Goal: Check status

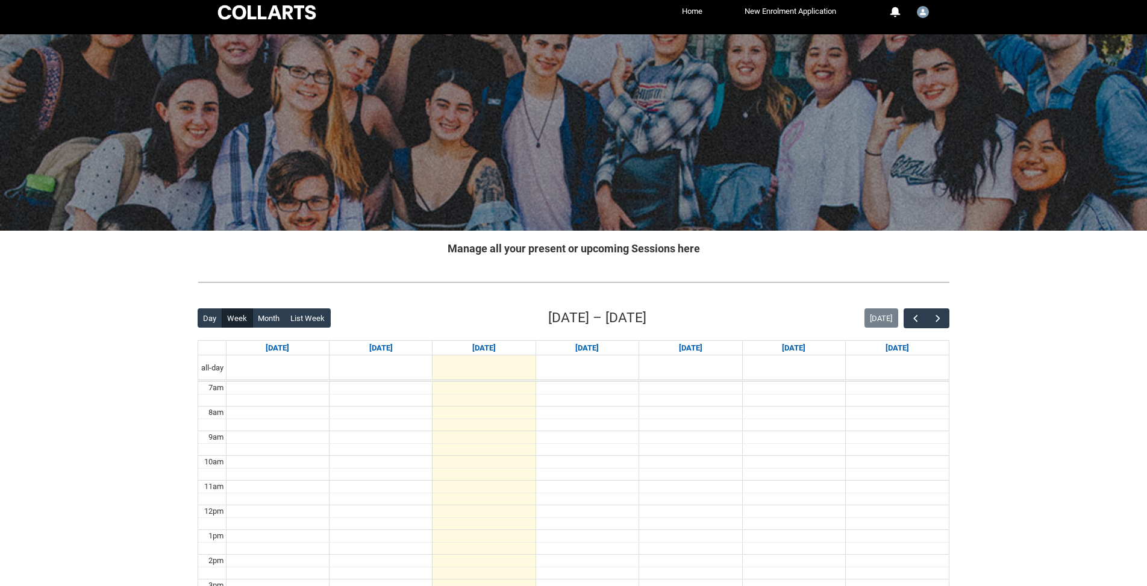
scroll to position [236, 0]
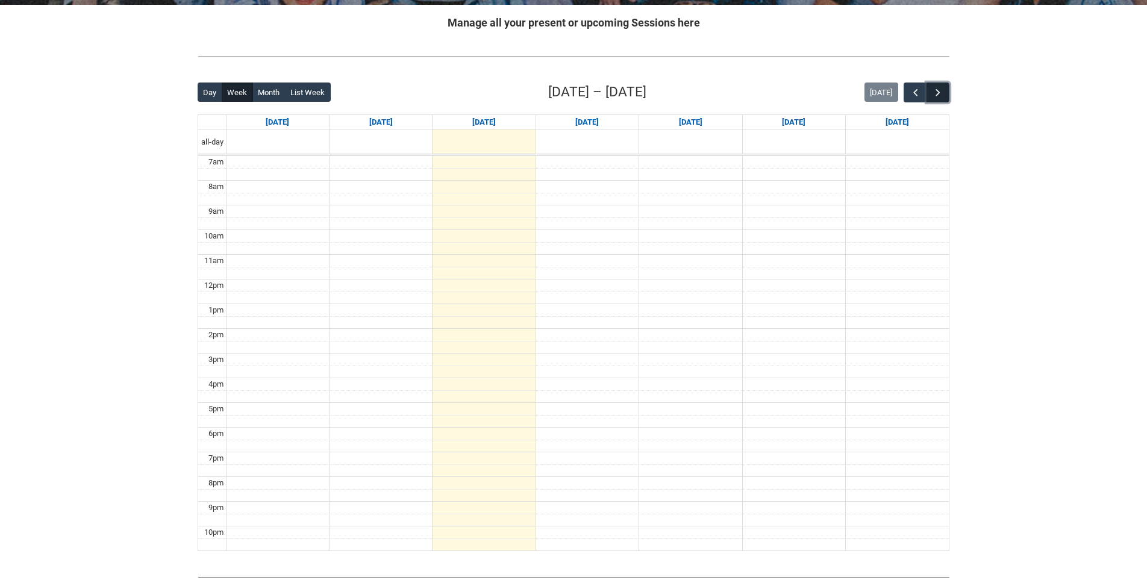
click at [941, 89] on span "button" at bounding box center [938, 93] width 12 height 12
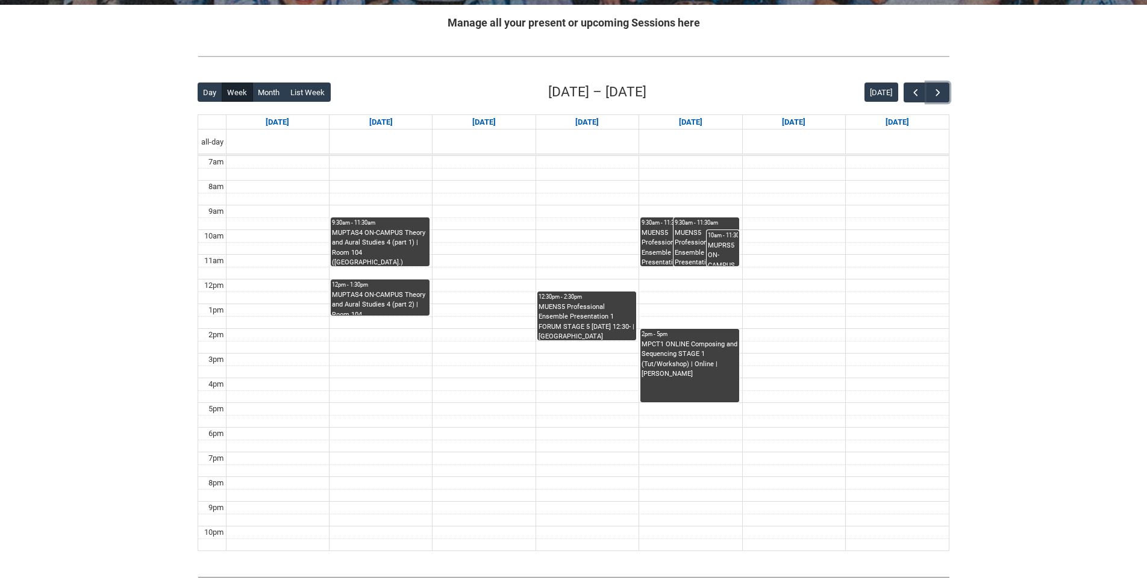
click at [660, 236] on div "MUENS5 Professional Ensemble Presentation 1 REHEARSAL Thursday 9:30- | Ensemble…" at bounding box center [673, 247] width 63 height 38
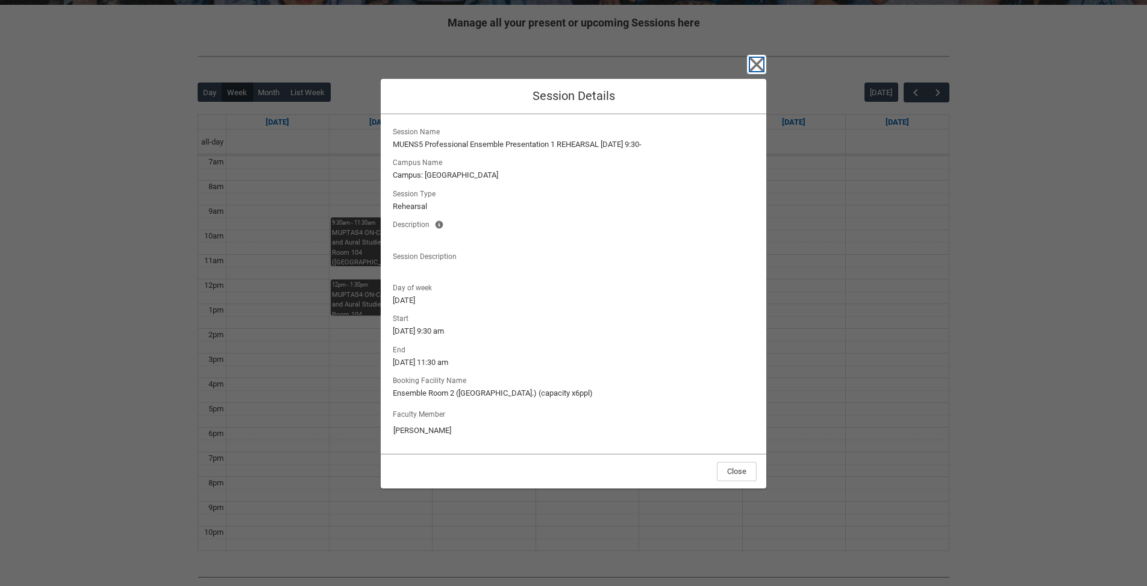
click at [760, 70] on icon "button" at bounding box center [756, 64] width 19 height 19
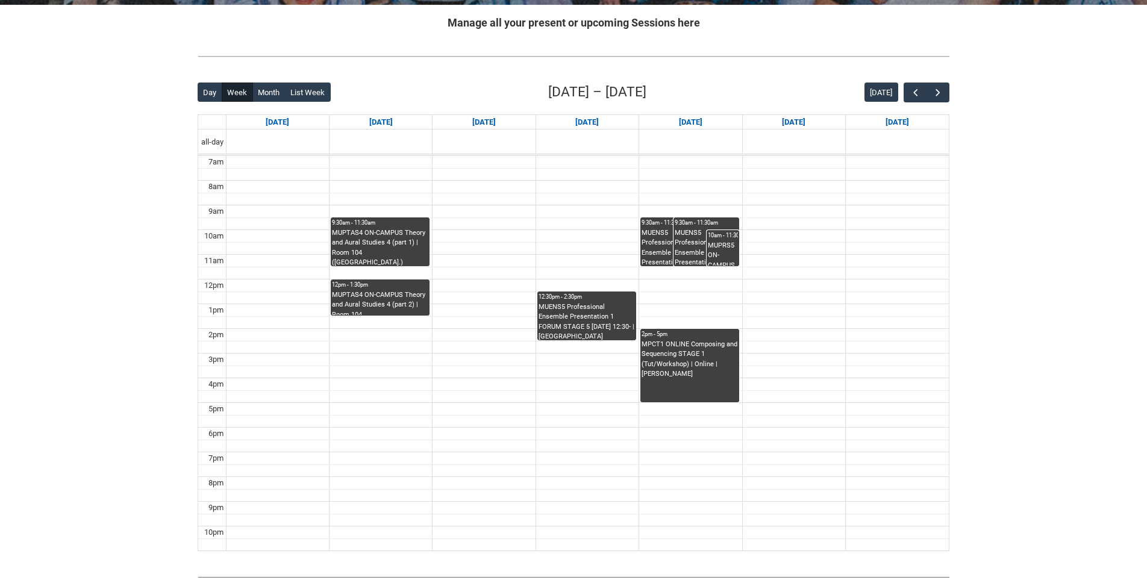
click at [722, 362] on div "MPCT1 ONLINE Composing and Sequencing STAGE 1 (Tut/Workshop) | Online | Miles P…" at bounding box center [690, 360] width 96 height 40
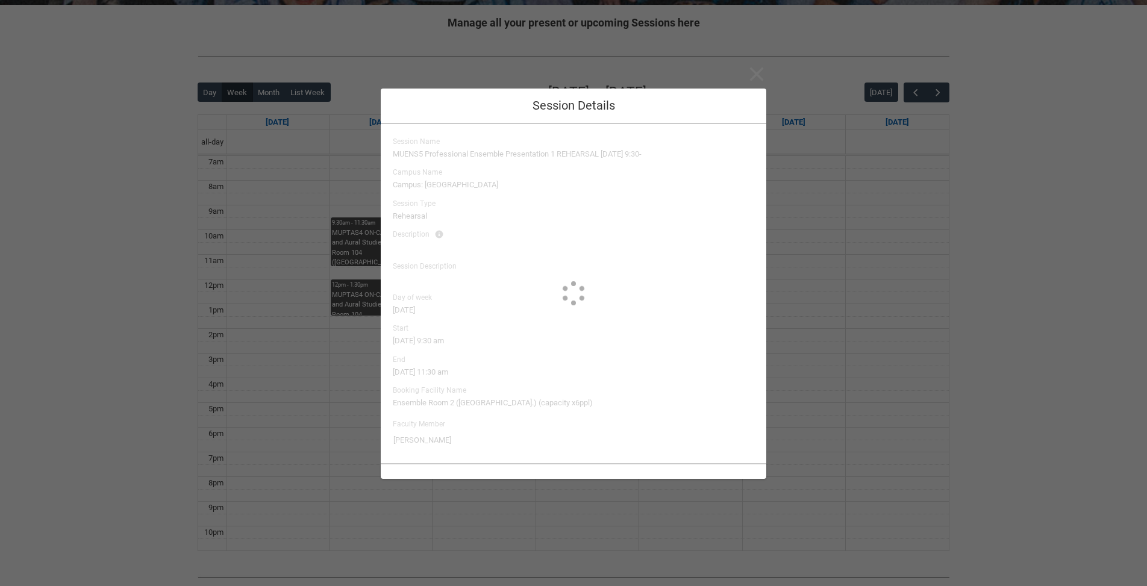
type input "Miles Philip"
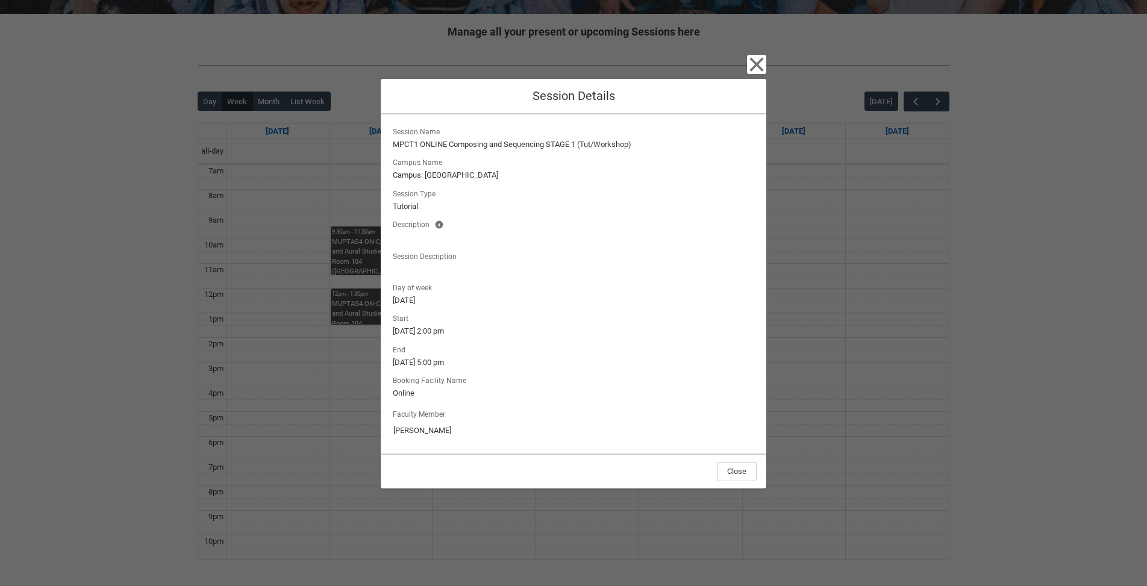
scroll to position [227, 0]
click at [730, 475] on button "Close" at bounding box center [737, 471] width 40 height 19
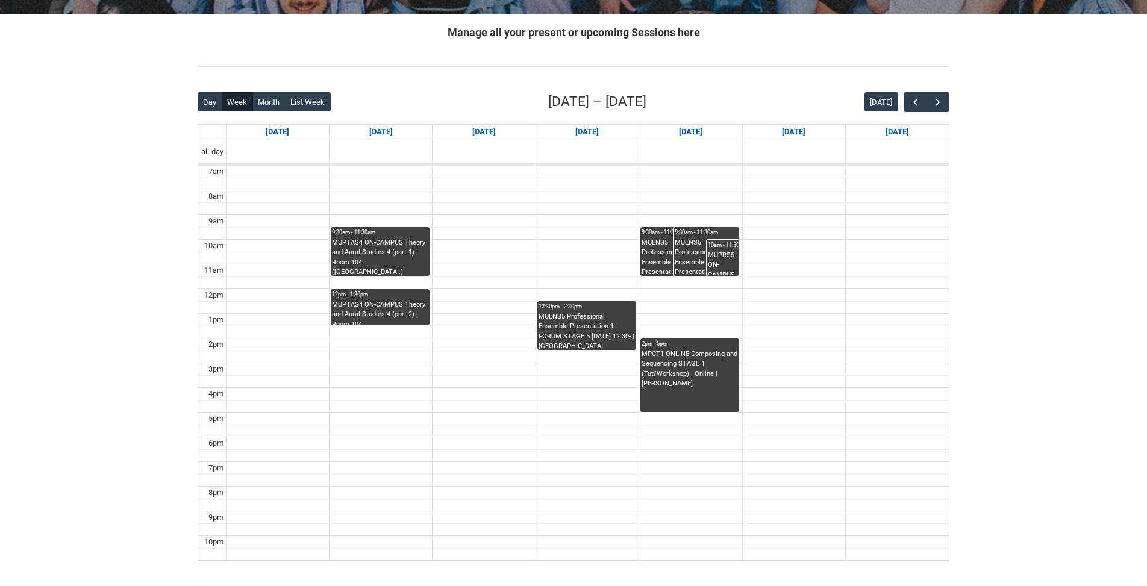
click at [650, 396] on div "MPCT1 ONLINE Composing and Sequencing STAGE 1 (Tut/Workshop) | Online | Miles P…" at bounding box center [690, 381] width 96 height 63
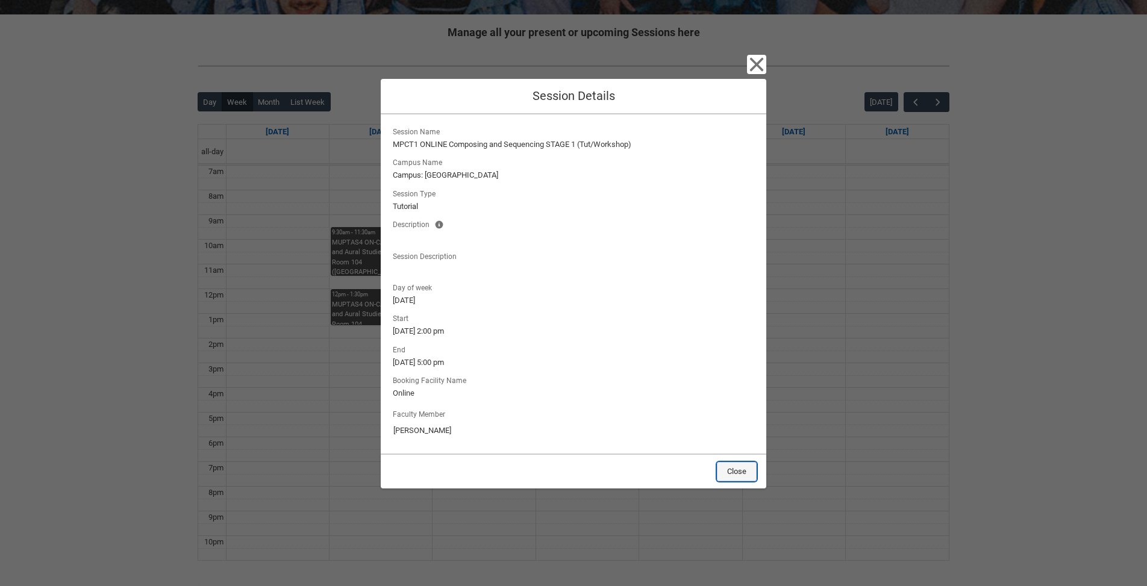
click at [729, 472] on button "Close" at bounding box center [737, 471] width 40 height 19
